Goal: Information Seeking & Learning: Learn about a topic

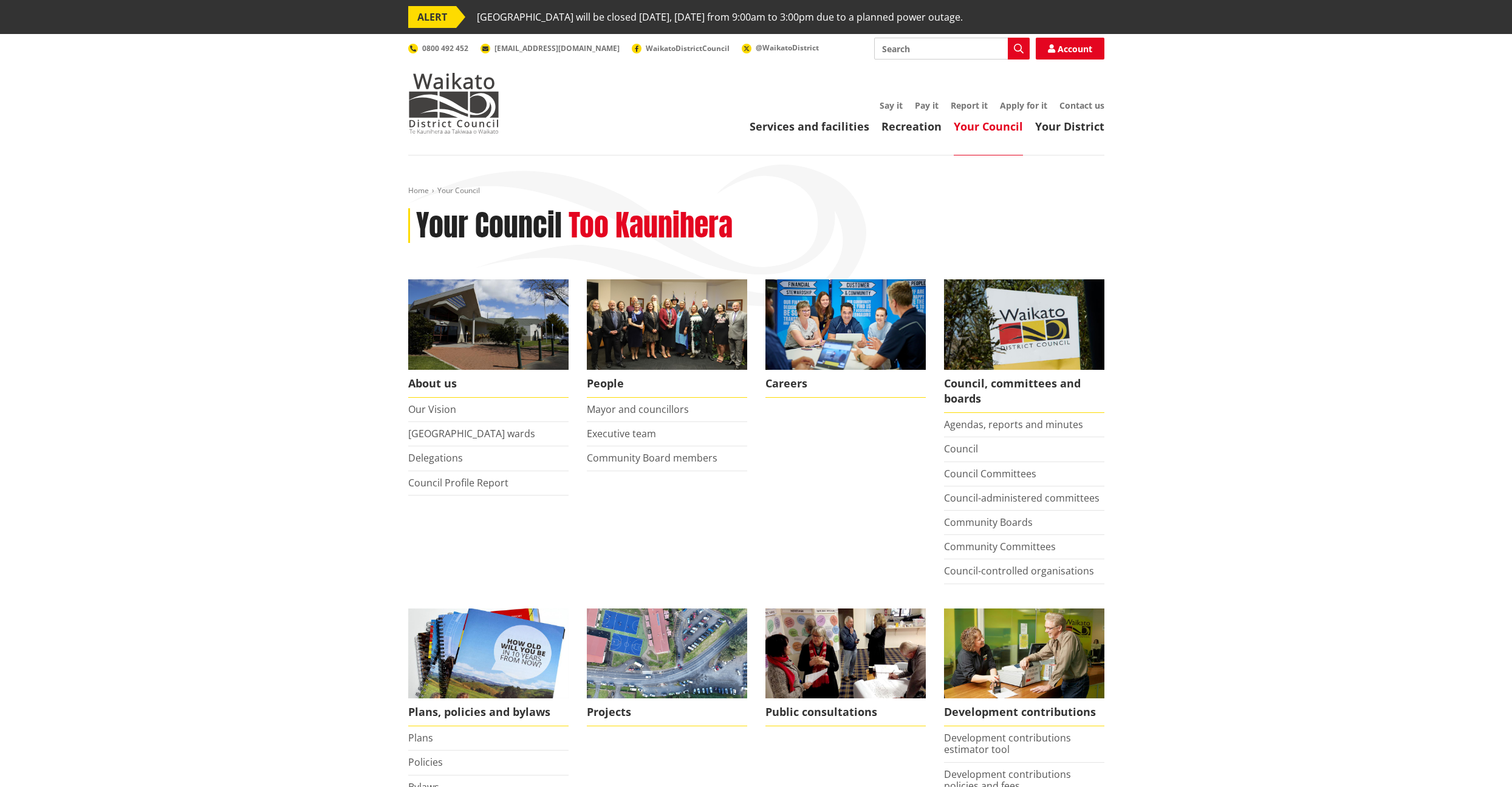
click at [907, 50] on input "Search" at bounding box center [952, 48] width 156 height 22
type input "comprehensive residential activity"
click at [1019, 48] on icon "button" at bounding box center [1019, 48] width 9 height 9
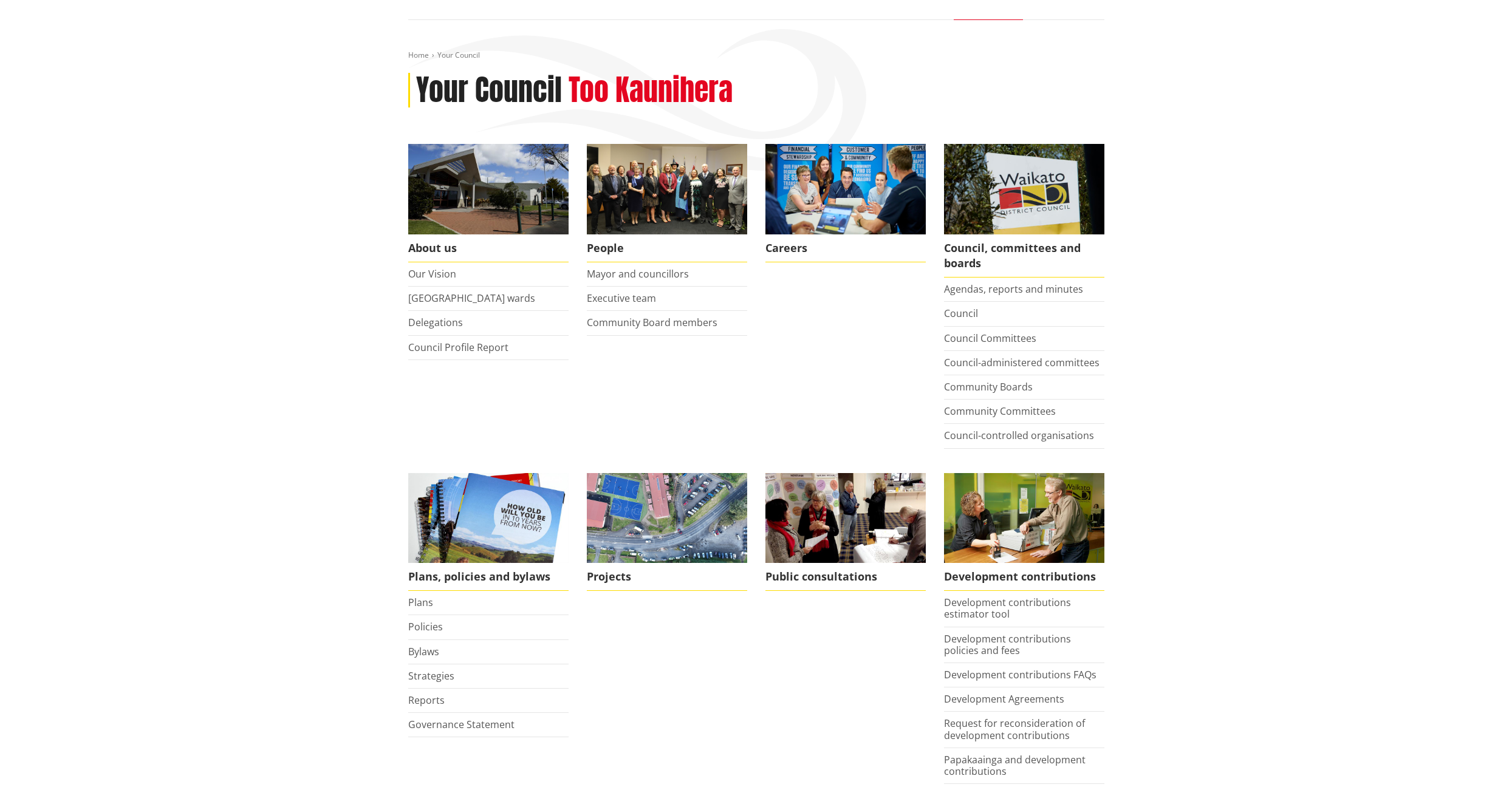
scroll to position [191, 0]
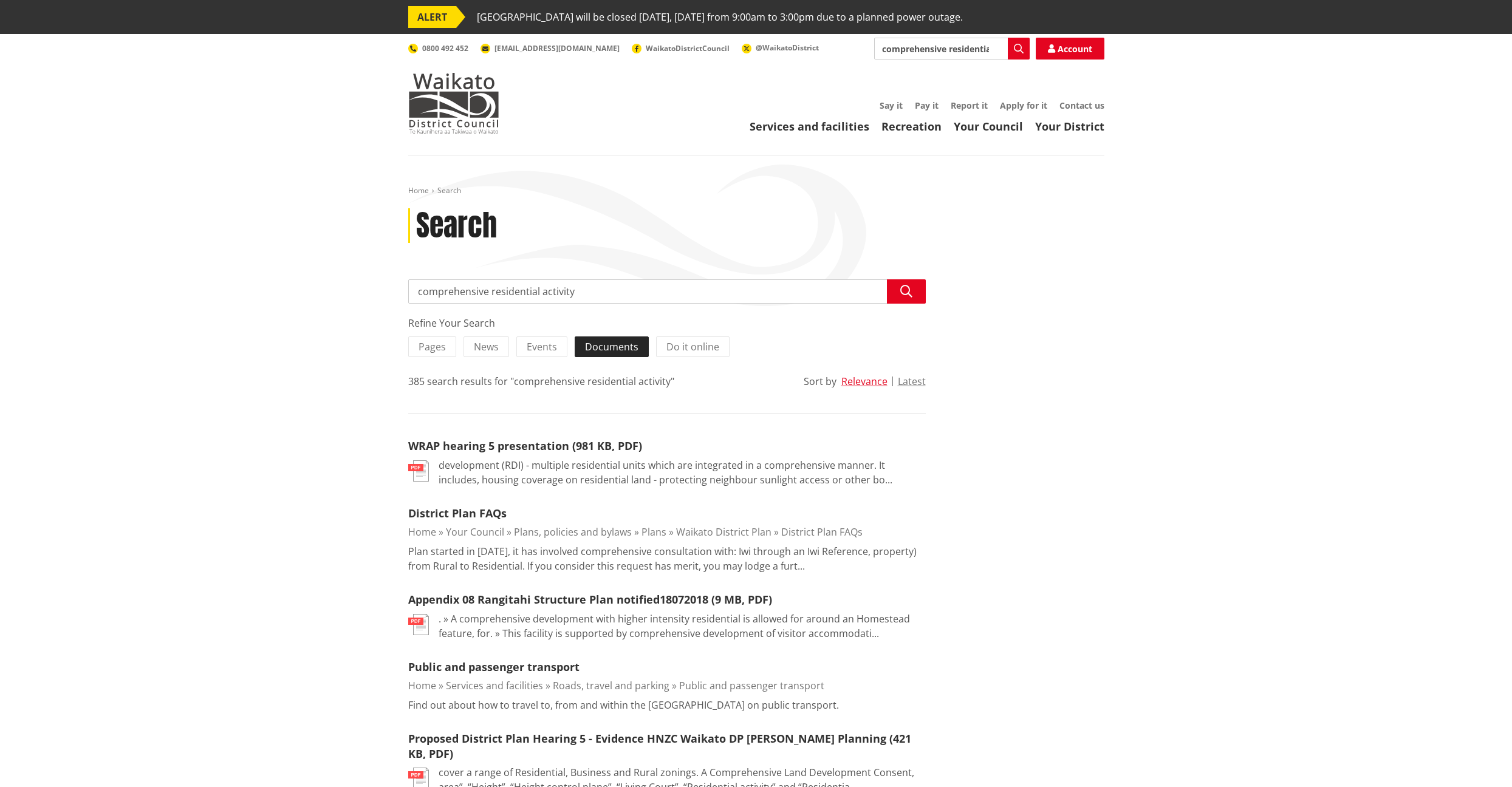
click at [600, 349] on span "Documents" at bounding box center [612, 347] width 54 height 13
click at [0, 0] on input "Documents" at bounding box center [0, 0] width 0 height 0
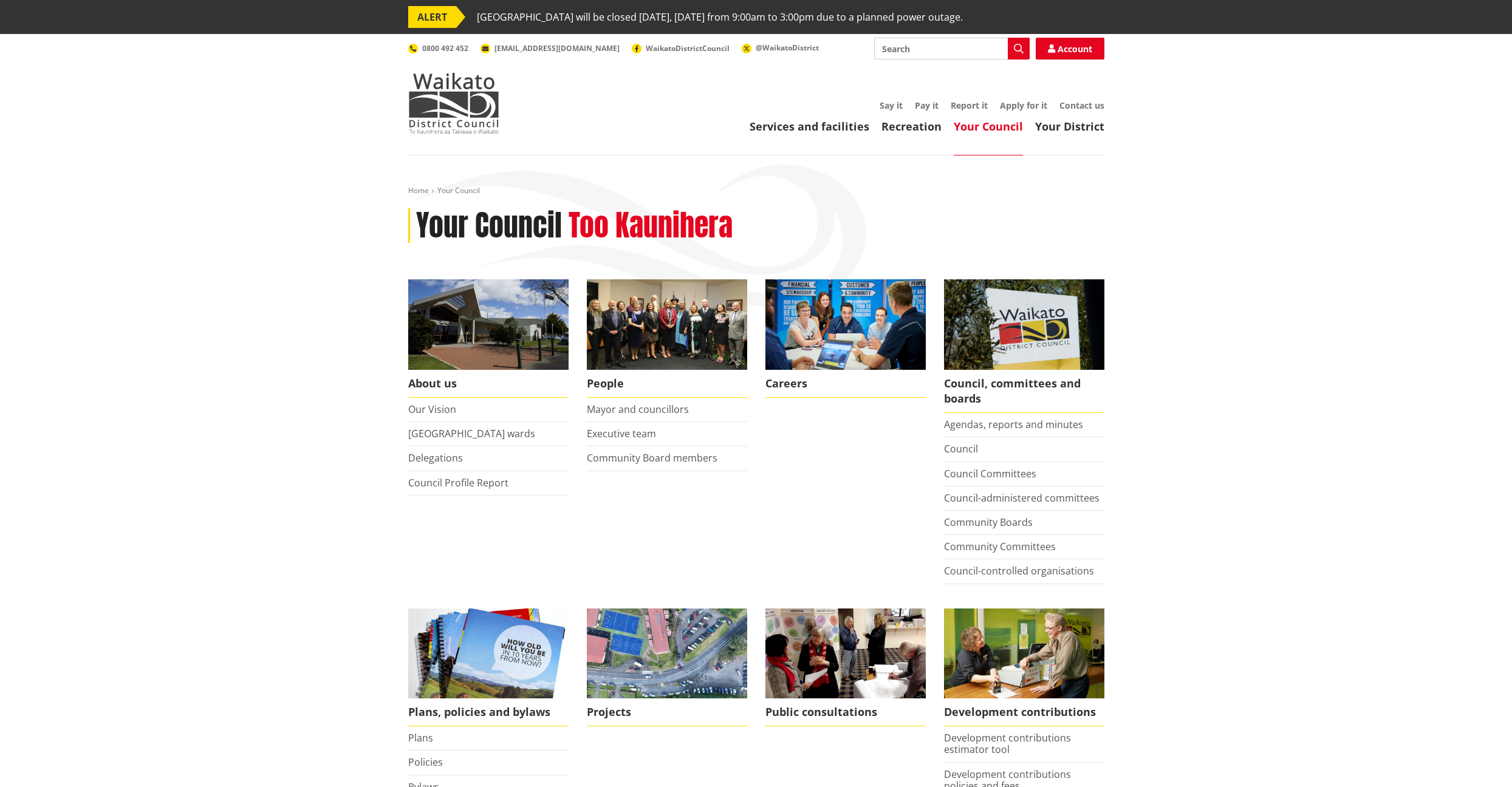
scroll to position [191, 0]
